Goal: Information Seeking & Learning: Find specific fact

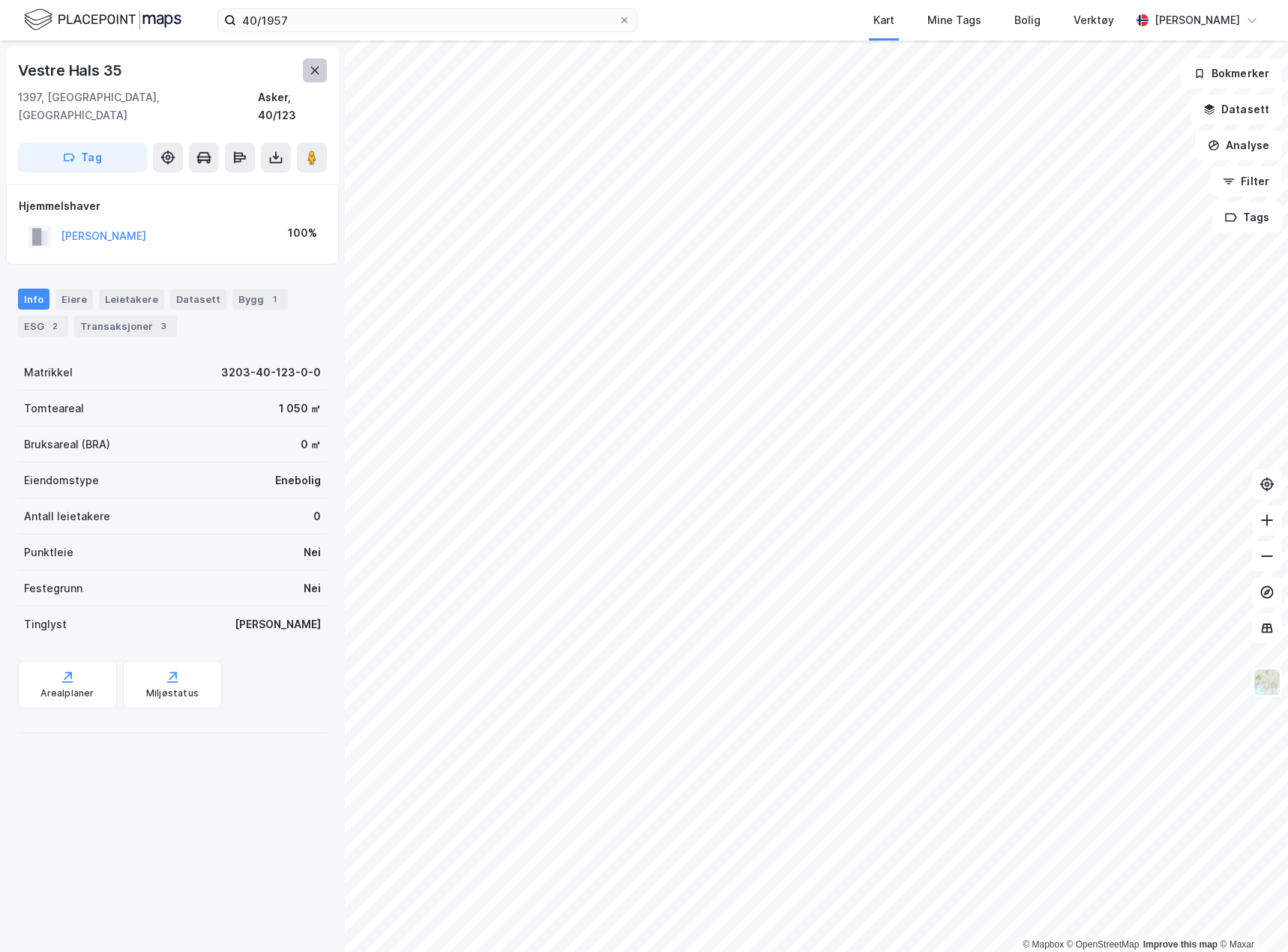
click at [315, 69] on icon at bounding box center [315, 71] width 8 height 8
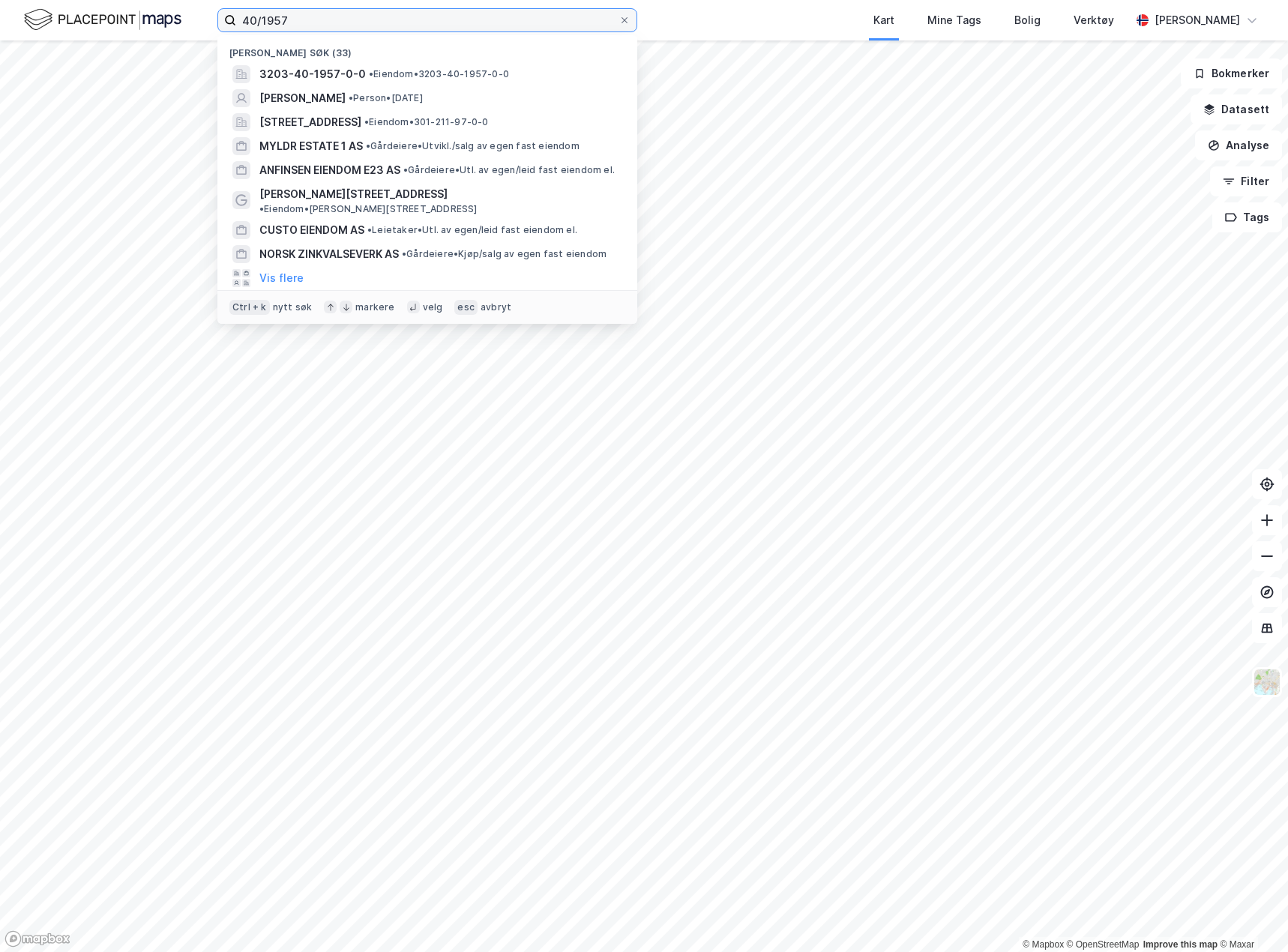
drag, startPoint x: 347, startPoint y: 25, endPoint x: 149, endPoint y: 16, distance: 198.2
click at [149, 16] on div "40/1957 Nylige søk [PHONE_NUMBER] • Eiendom • 3203-40-1957-0-0 [PERSON_NAME] • …" at bounding box center [644, 20] width 1288 height 41
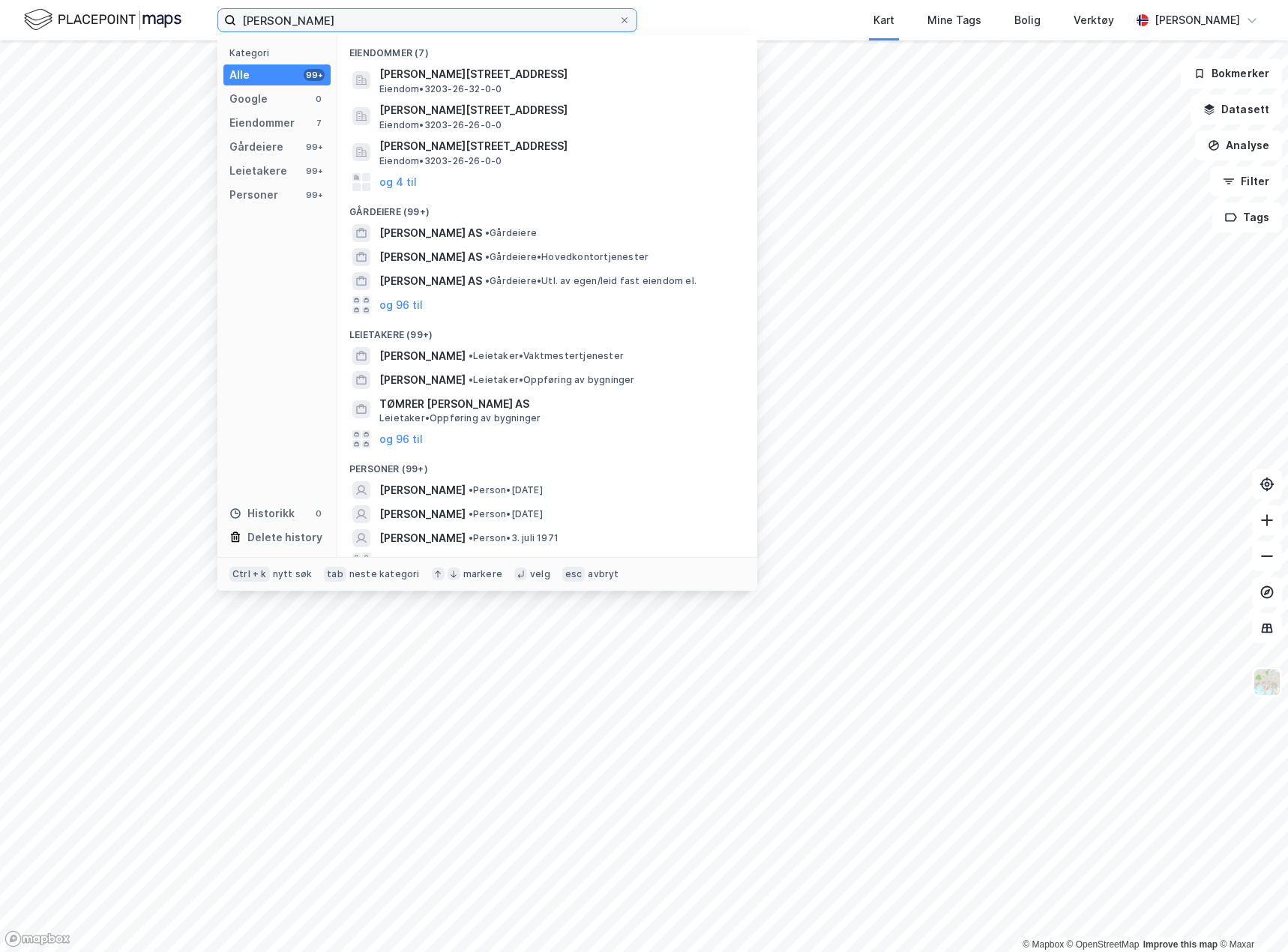
drag, startPoint x: 368, startPoint y: 22, endPoint x: 289, endPoint y: 25, distance: 79.1
click at [289, 25] on input "[PERSON_NAME]" at bounding box center [427, 20] width 382 height 23
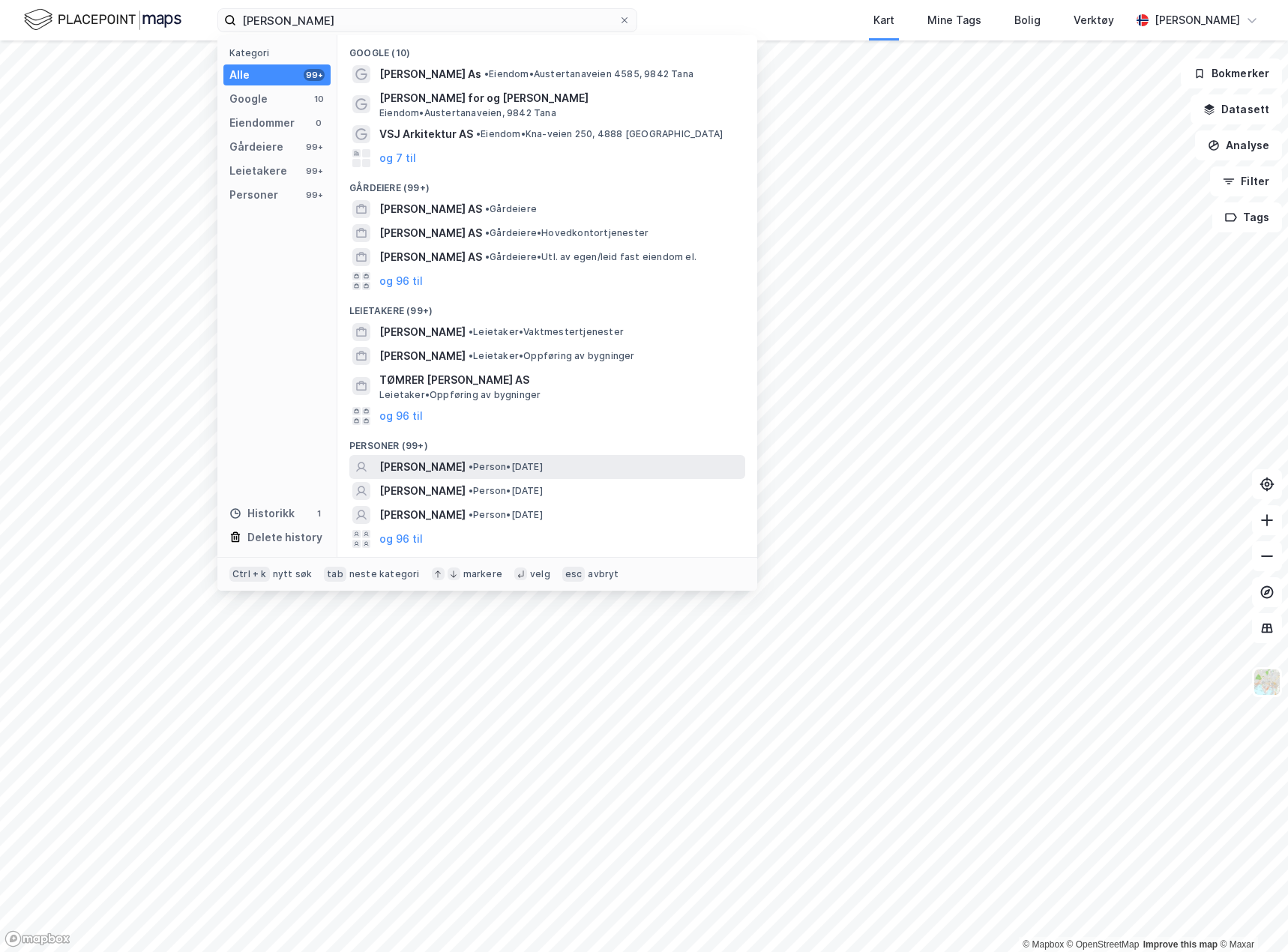
click at [473, 461] on span "•" at bounding box center [471, 466] width 5 height 11
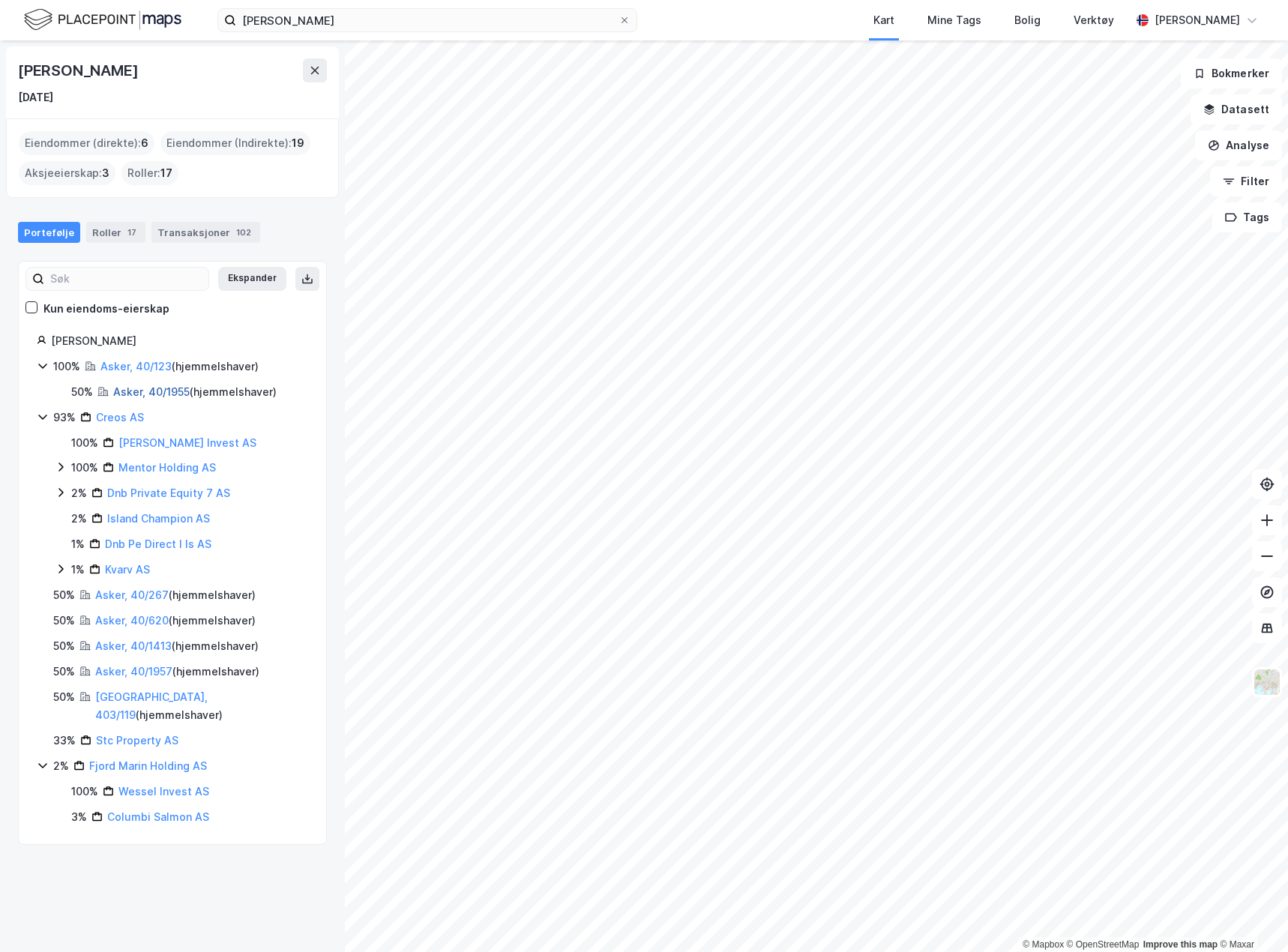
click at [167, 396] on link "Asker, 40/1955" at bounding box center [152, 391] width 77 height 13
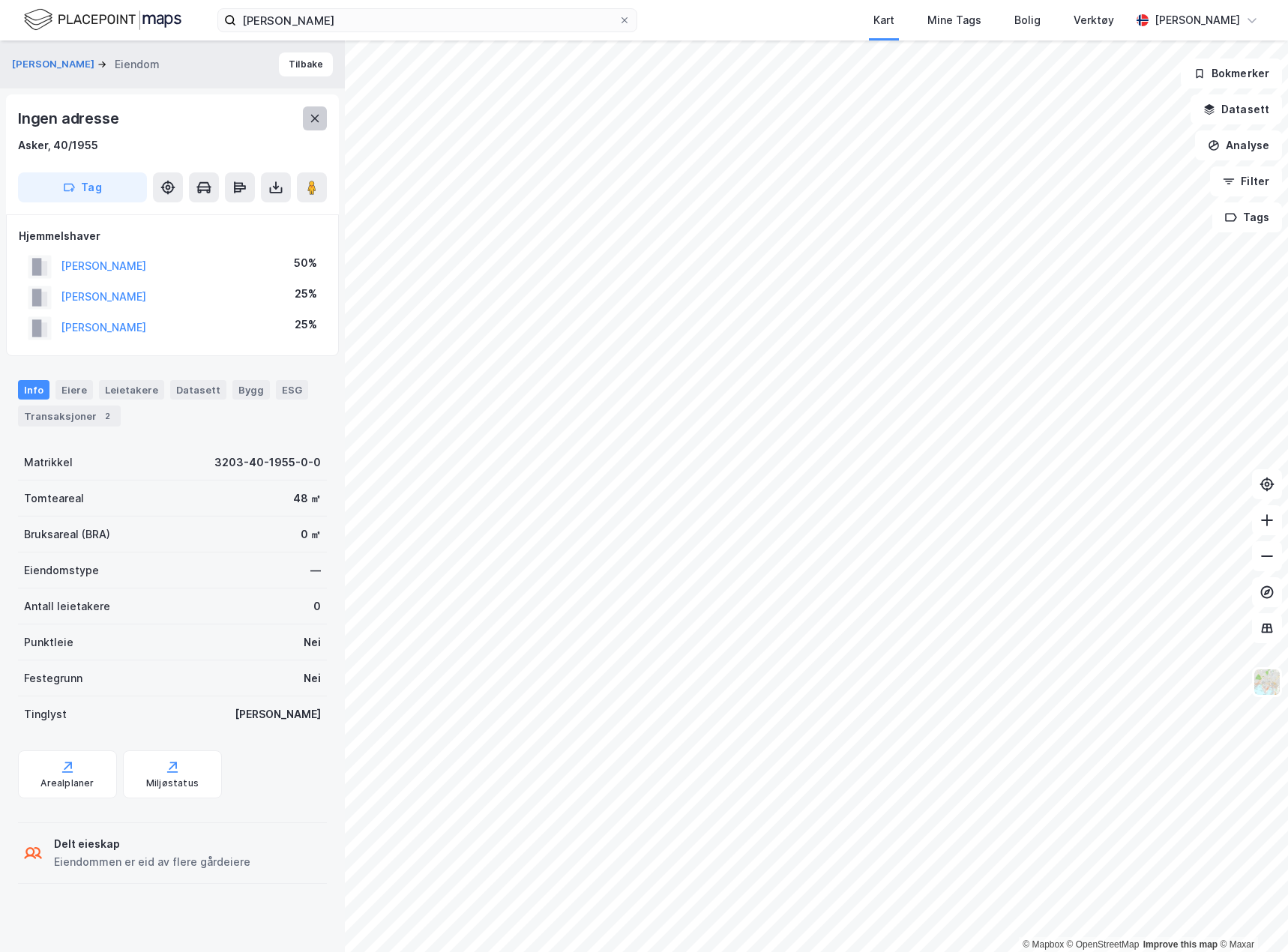
click at [315, 116] on icon at bounding box center [315, 119] width 12 height 12
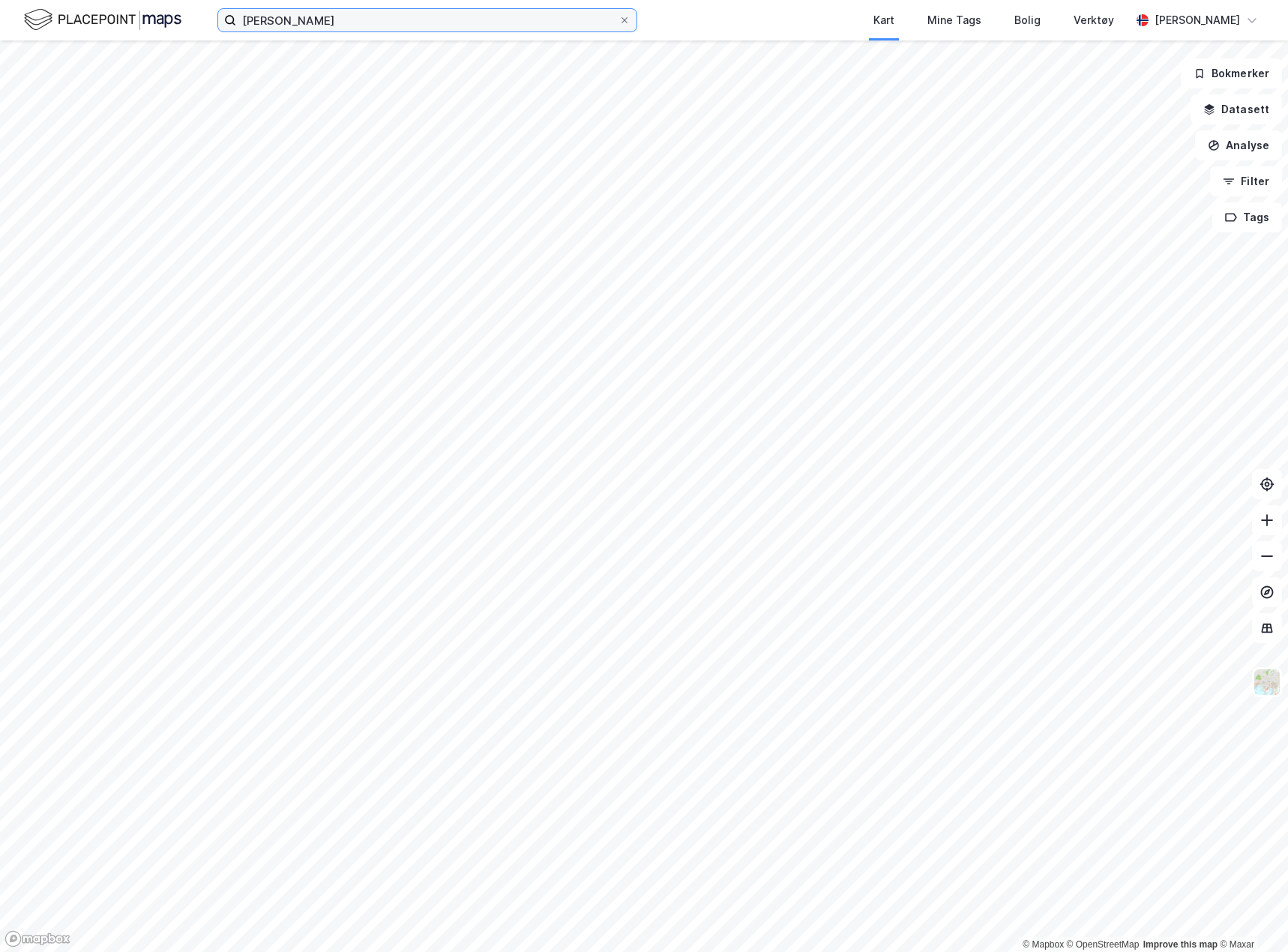
drag, startPoint x: 380, startPoint y: 11, endPoint x: 381, endPoint y: 18, distance: 7.1
click at [381, 18] on input "[PERSON_NAME]" at bounding box center [427, 20] width 382 height 23
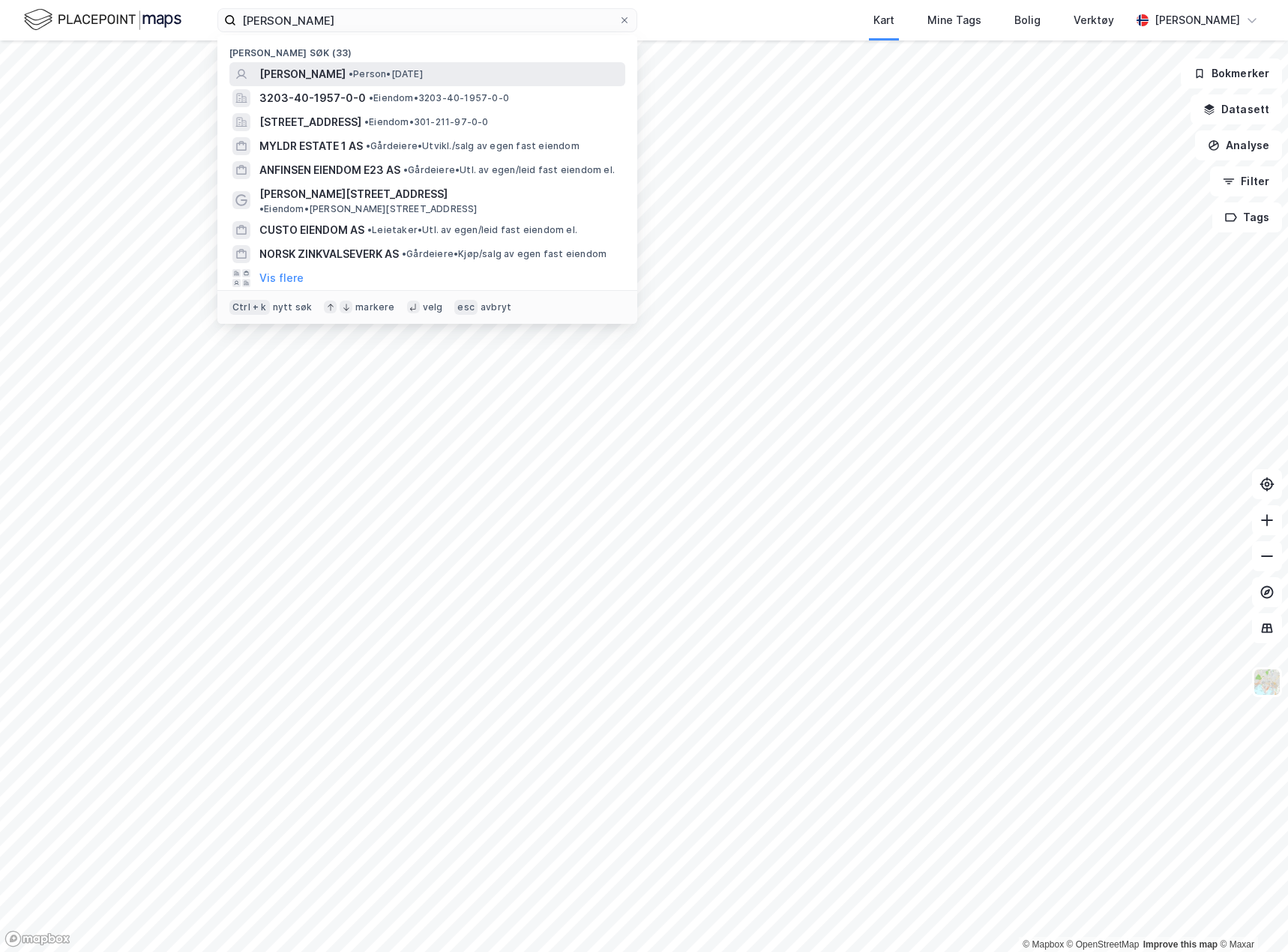
click at [345, 70] on span "[PERSON_NAME]" at bounding box center [302, 74] width 86 height 18
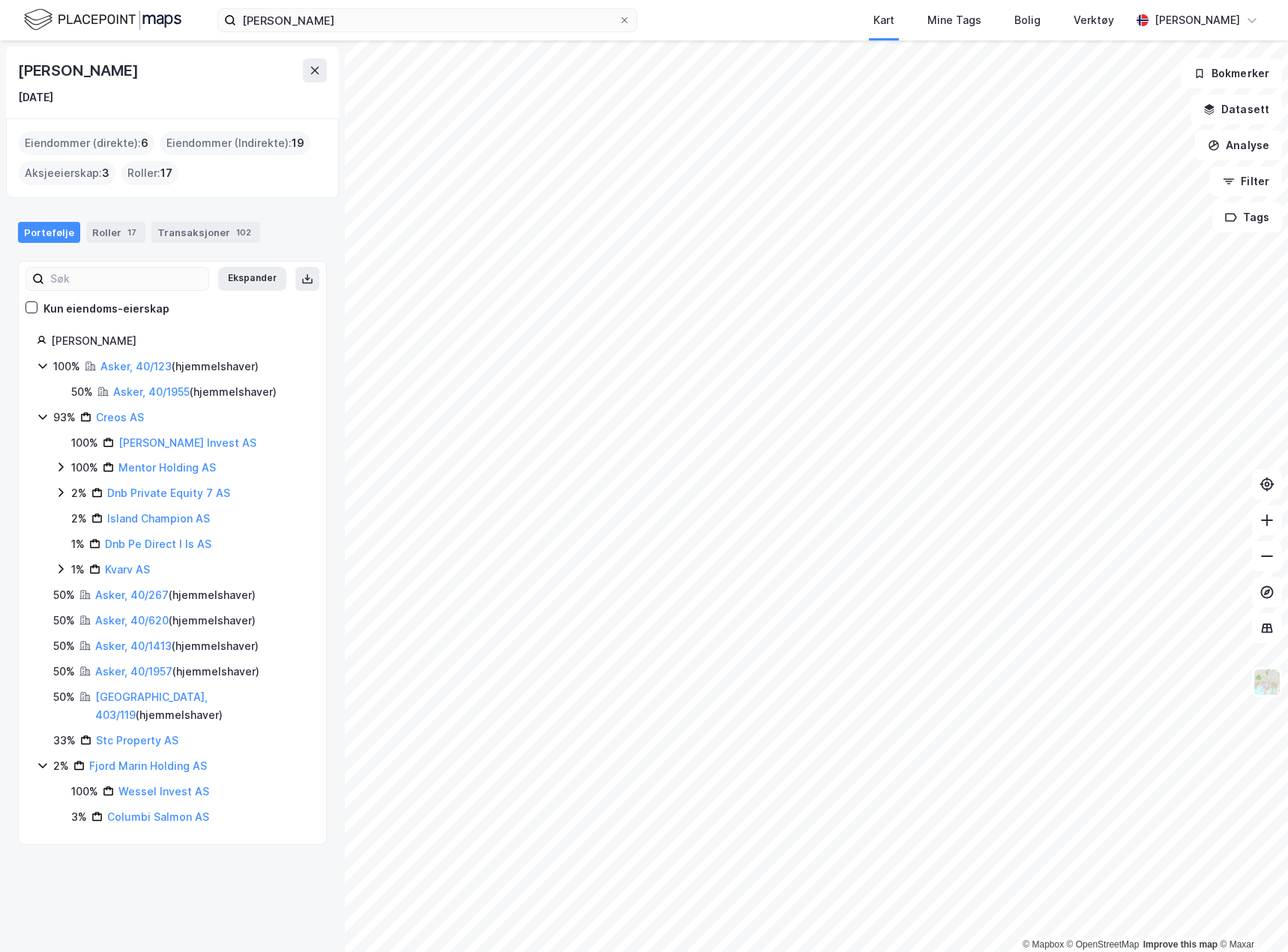
drag, startPoint x: 198, startPoint y: 892, endPoint x: 186, endPoint y: 878, distance: 18.4
click at [198, 892] on div "[PERSON_NAME] [DATE] Eiendommer (direkte) : 6 Eiendommer (Indirekte) : 19 Aksje…" at bounding box center [172, 496] width 345 height 911
click at [317, 74] on icon at bounding box center [315, 71] width 8 height 8
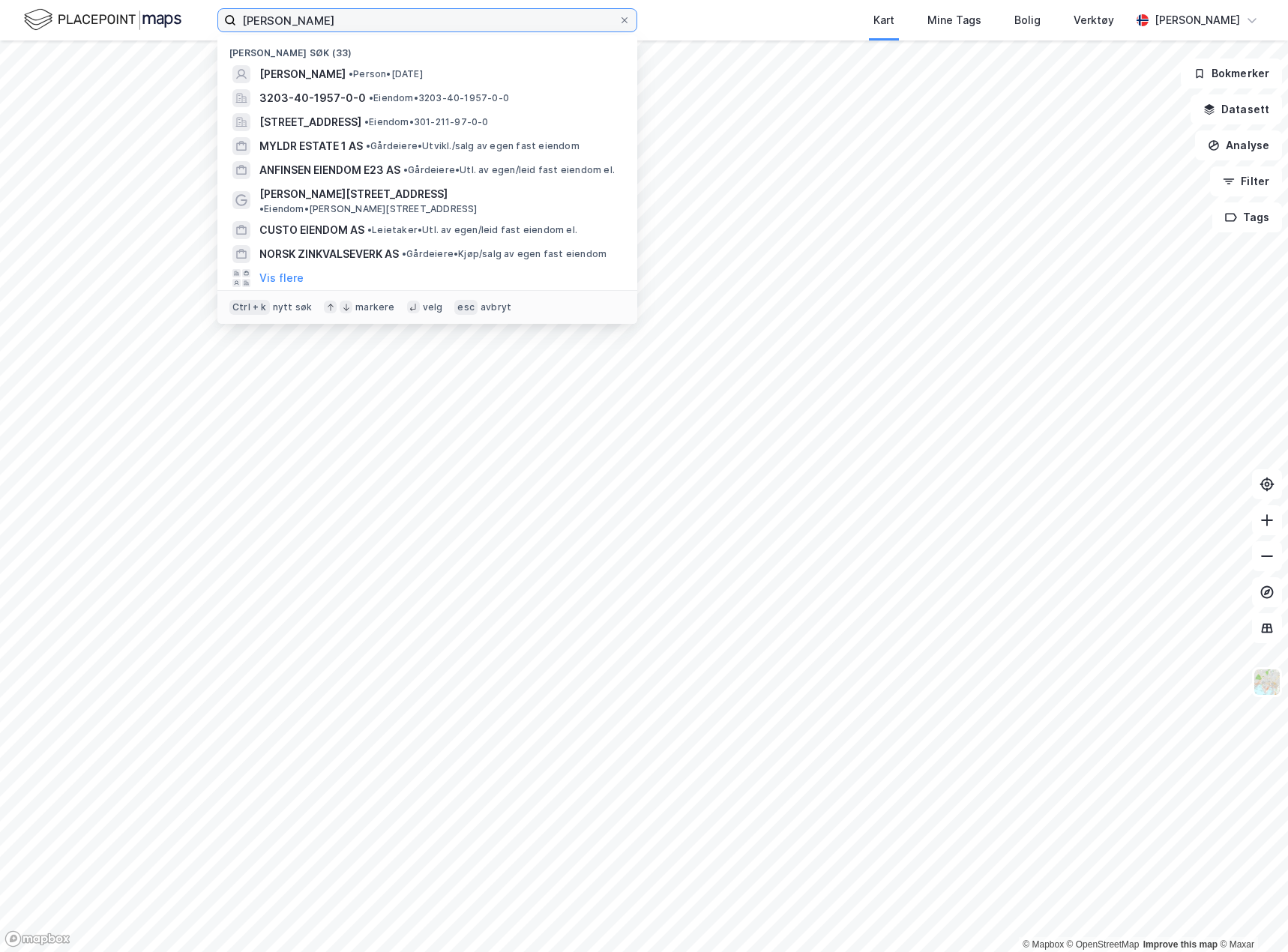
drag, startPoint x: 383, startPoint y: 21, endPoint x: 129, endPoint y: 1, distance: 254.8
click at [129, 1] on div "[PERSON_NAME] søk (33) [PERSON_NAME] • [DATE] 3203-40-1957-0-0 • Eiendom • 3203…" at bounding box center [644, 20] width 1288 height 41
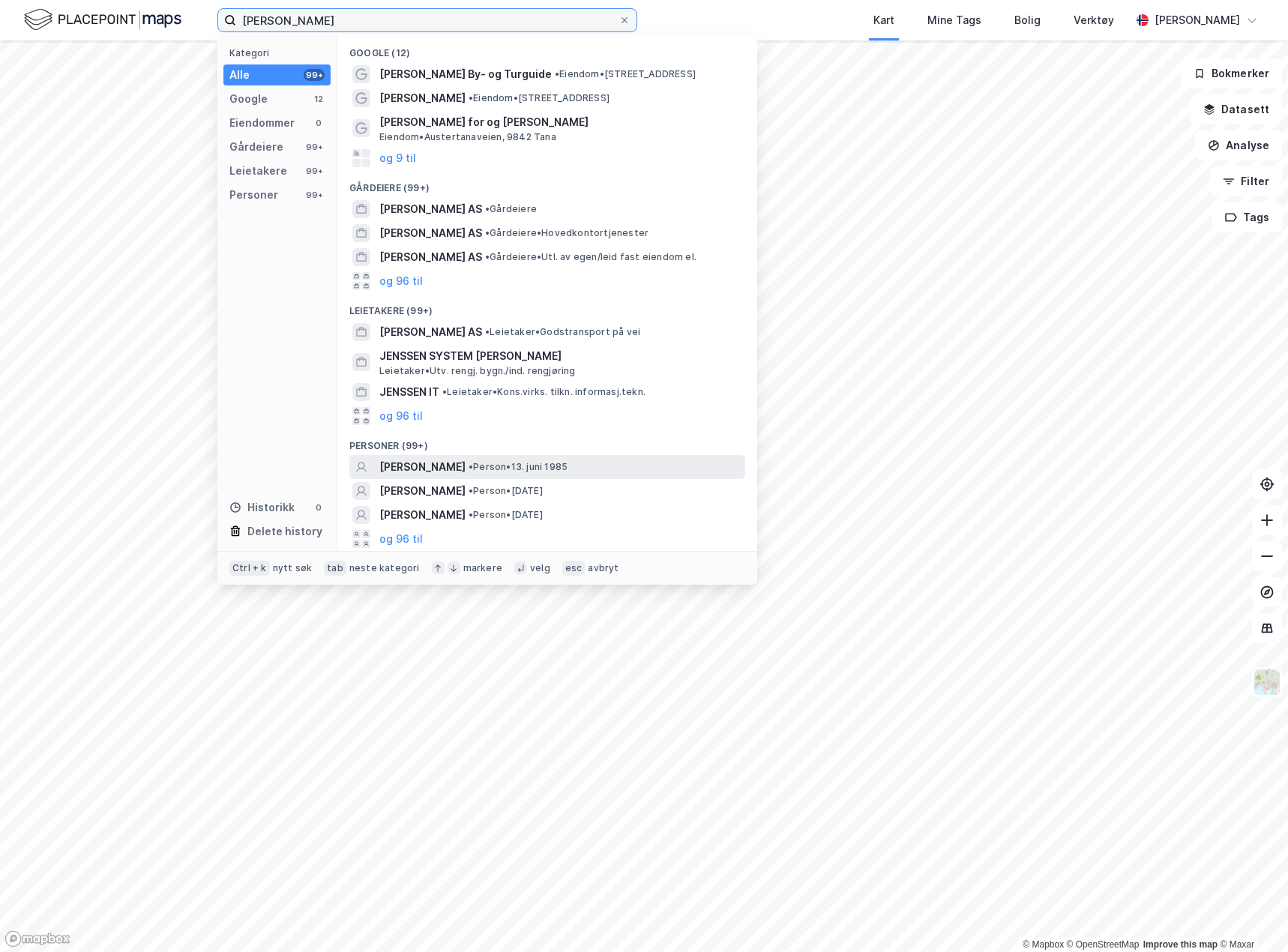
type input "[PERSON_NAME]"
click at [568, 465] on span "• Person • [DATE]" at bounding box center [518, 467] width 99 height 12
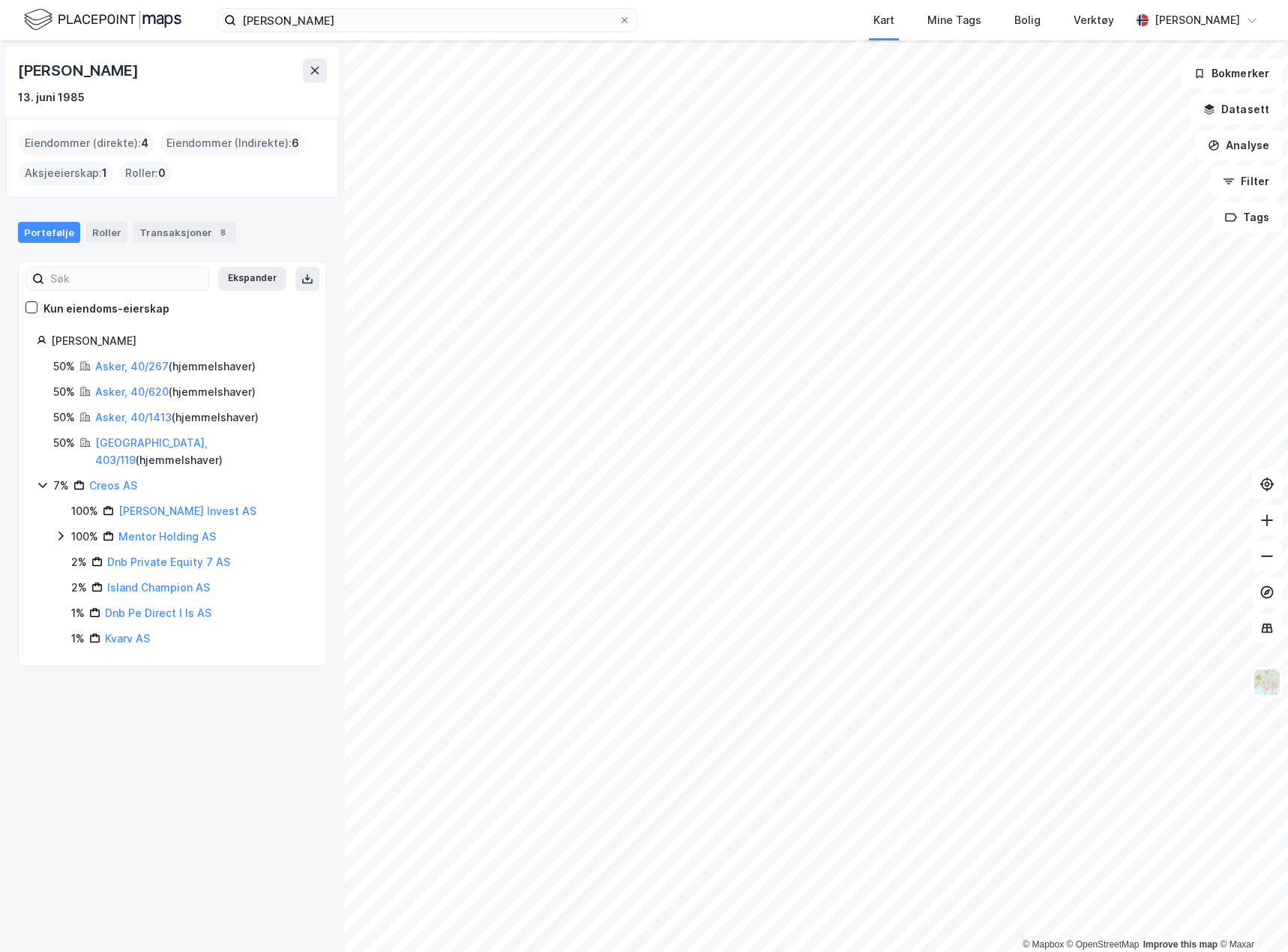
click at [216, 732] on div "[PERSON_NAME] [DATE] Eiendommer (direkte) : 4 Eiendommer (Indirekte) : 6 Aksjee…" at bounding box center [172, 496] width 345 height 911
